Goal: Find contact information: Find contact information

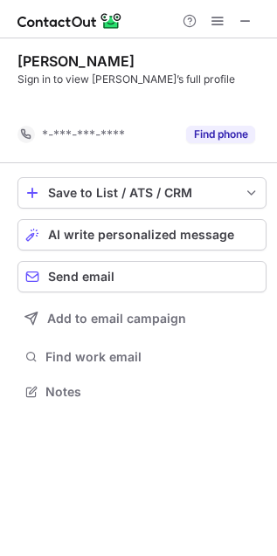
scroll to position [9, 9]
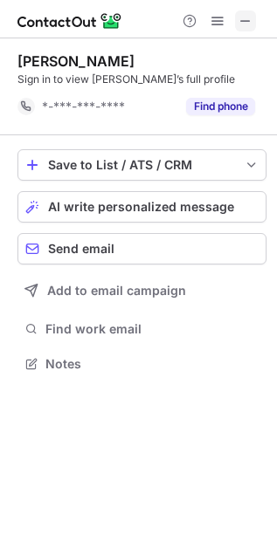
click at [249, 20] on span at bounding box center [245, 21] width 14 height 14
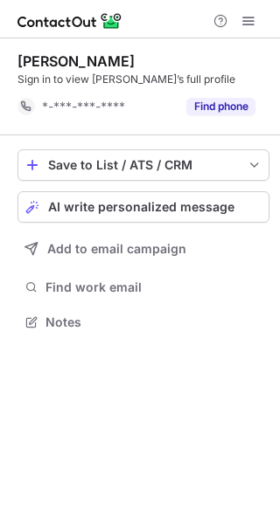
scroll to position [310, 280]
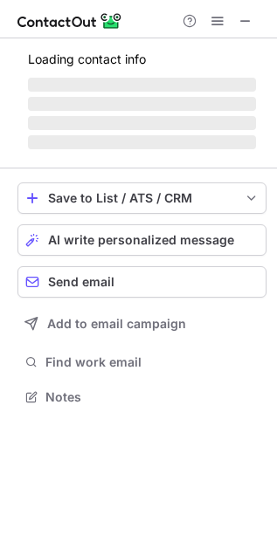
scroll to position [380, 277]
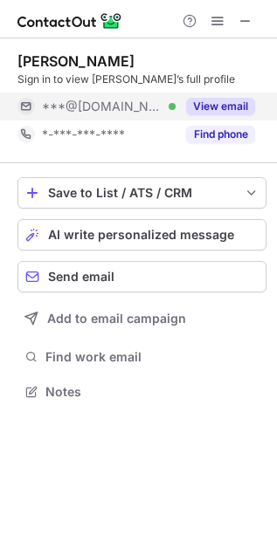
click at [223, 103] on button "View email" at bounding box center [220, 106] width 69 height 17
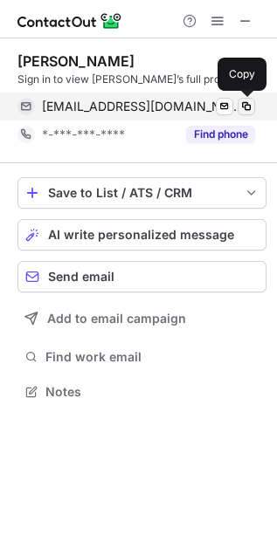
click at [244, 107] on span at bounding box center [246, 107] width 14 height 14
